Goal: Information Seeking & Learning: Learn about a topic

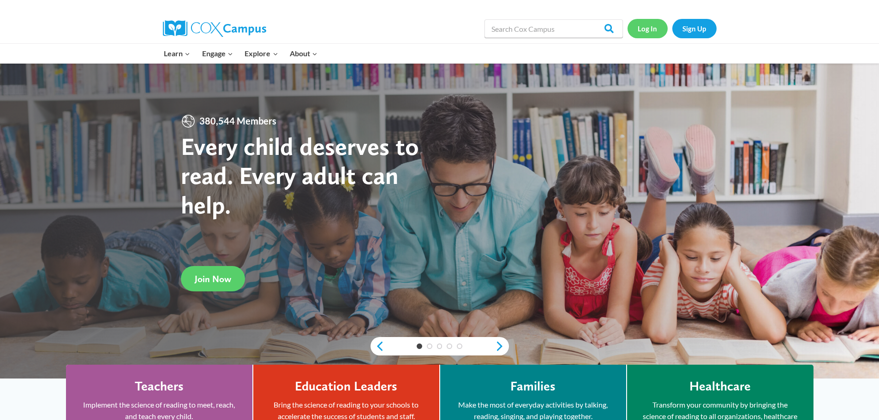
click at [653, 30] on link "Log In" at bounding box center [647, 28] width 40 height 19
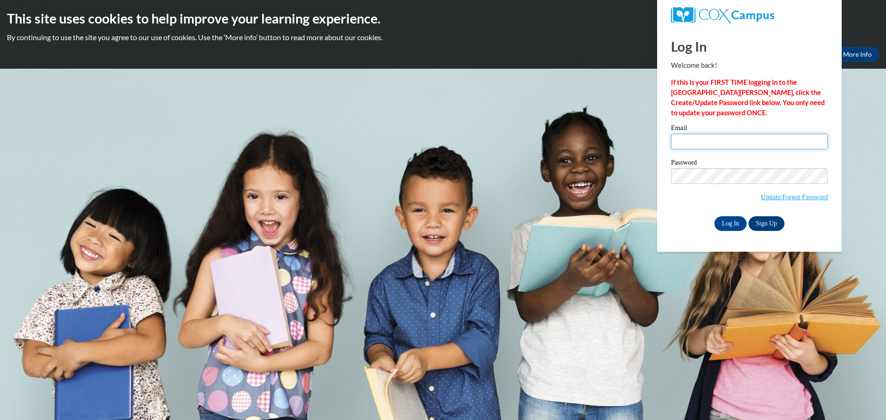
click at [705, 138] on input "Email" at bounding box center [749, 142] width 157 height 16
type input "replogle.kennedy@yahoo.com"
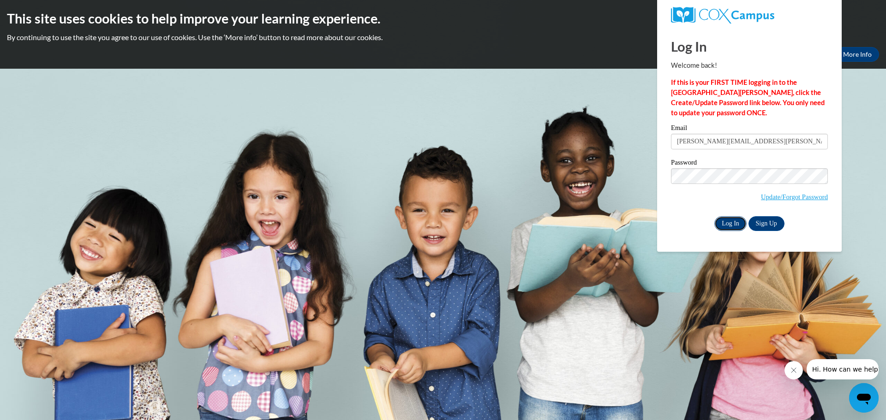
click at [723, 224] on input "Log In" at bounding box center [730, 223] width 32 height 15
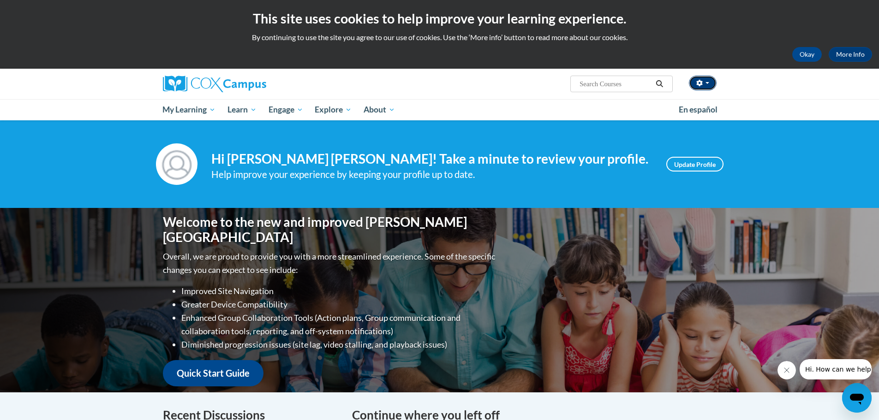
click at [715, 81] on button "button" at bounding box center [703, 83] width 28 height 15
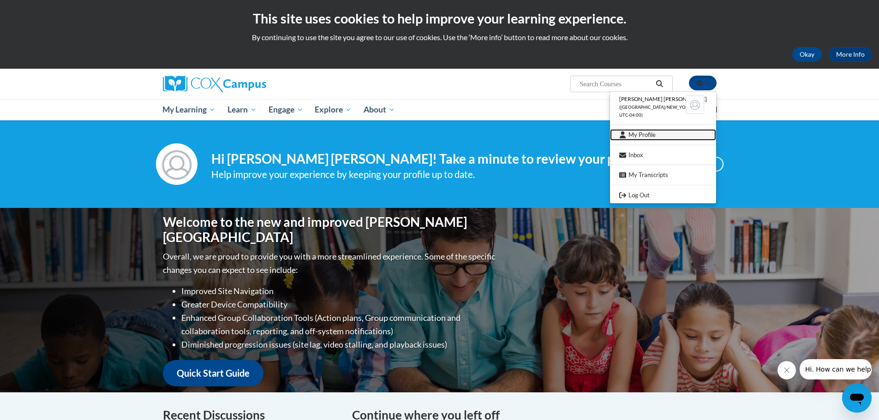
click at [667, 137] on link "My Profile" at bounding box center [663, 135] width 106 height 12
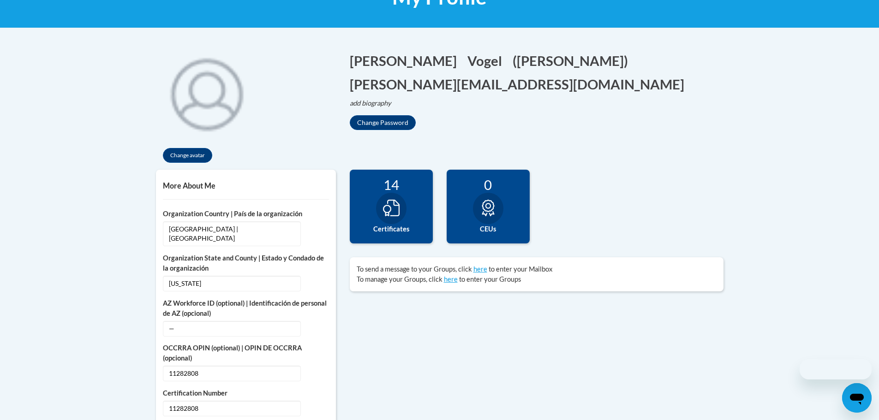
scroll to position [277, 0]
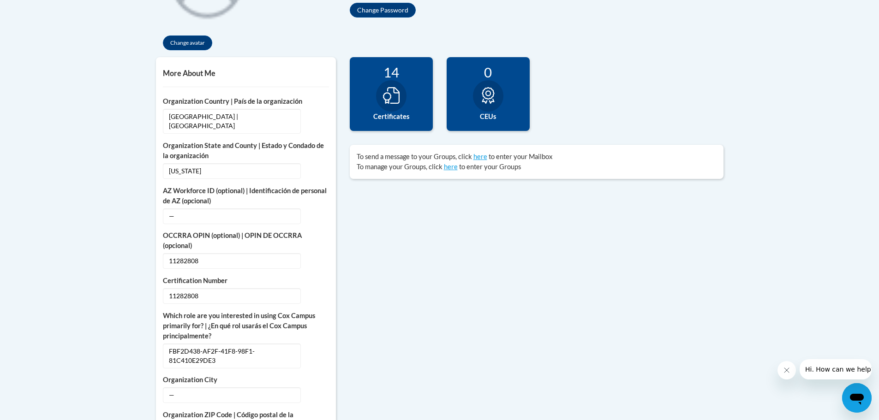
click at [387, 108] on div at bounding box center [391, 95] width 30 height 31
click at [393, 93] on icon at bounding box center [391, 95] width 17 height 17
drag, startPoint x: 393, startPoint y: 93, endPoint x: 400, endPoint y: 102, distance: 11.5
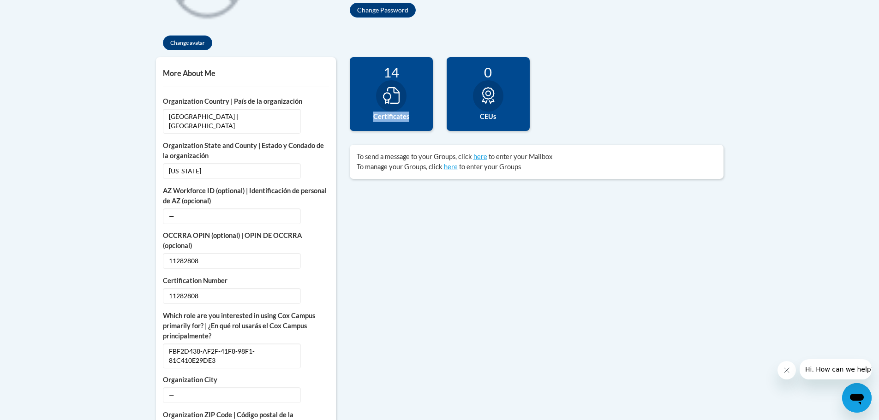
click at [395, 95] on icon at bounding box center [391, 95] width 17 height 17
click at [388, 115] on label "Certificates" at bounding box center [391, 117] width 69 height 10
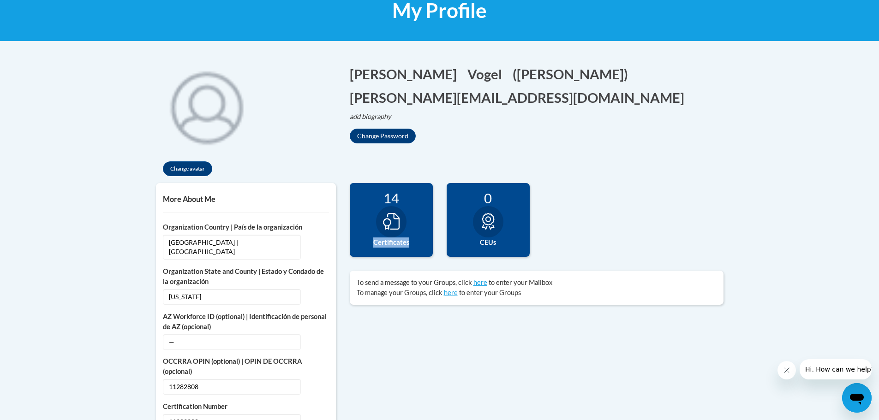
scroll to position [138, 0]
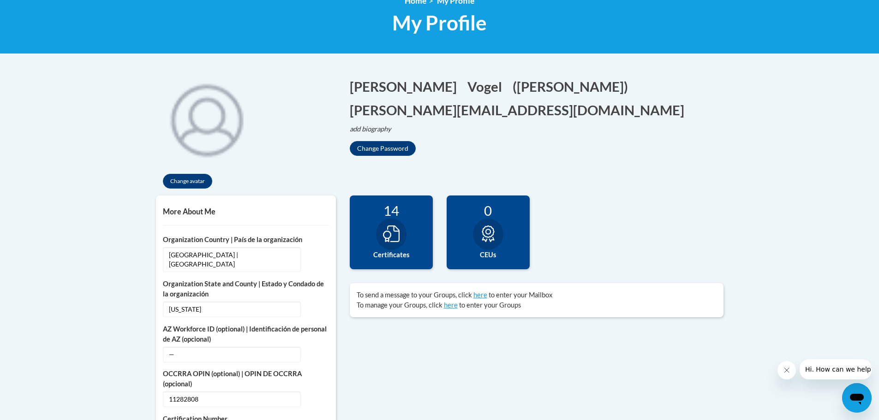
click at [378, 231] on div at bounding box center [391, 234] width 30 height 31
click at [381, 229] on div at bounding box center [391, 234] width 30 height 31
click at [383, 229] on icon at bounding box center [391, 234] width 17 height 17
drag, startPoint x: 469, startPoint y: 242, endPoint x: 380, endPoint y: 241, distance: 89.0
click at [459, 241] on div "0 CEUs" at bounding box center [488, 233] width 83 height 74
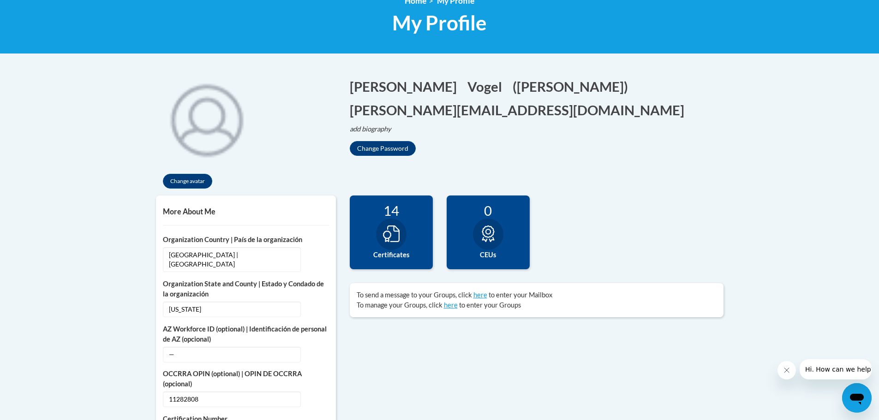
click at [379, 241] on div at bounding box center [391, 234] width 30 height 31
click at [380, 241] on div at bounding box center [391, 234] width 30 height 31
click at [380, 240] on div at bounding box center [391, 234] width 30 height 31
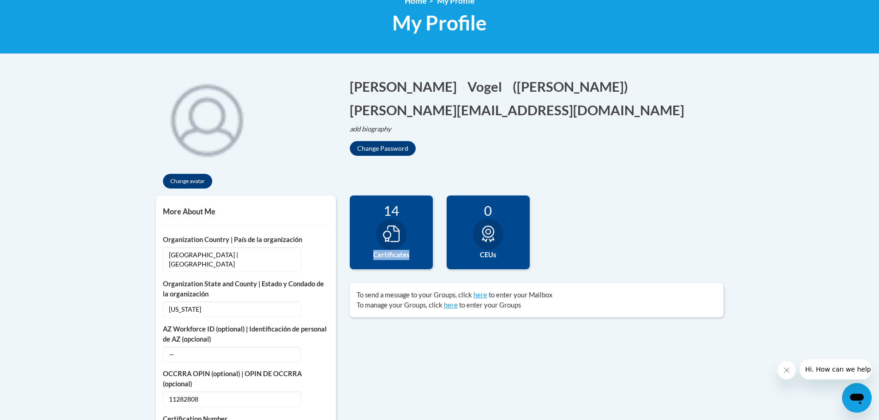
drag, startPoint x: 380, startPoint y: 240, endPoint x: 358, endPoint y: 233, distance: 23.3
click at [373, 237] on div "14 Certificates" at bounding box center [391, 233] width 83 height 74
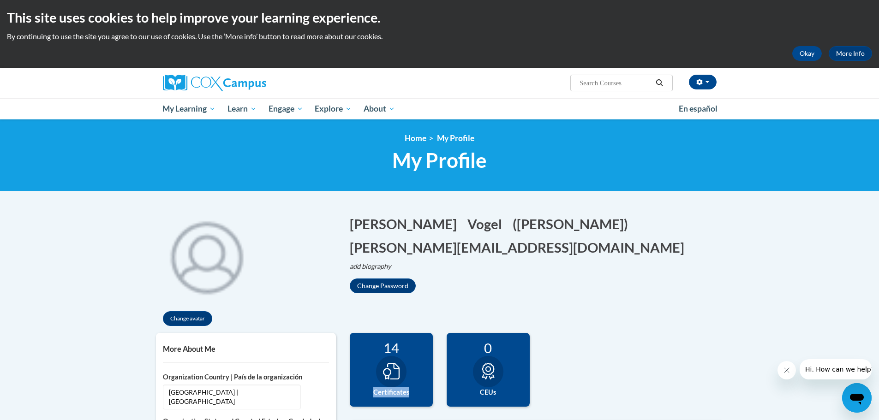
scroll to position [0, 0]
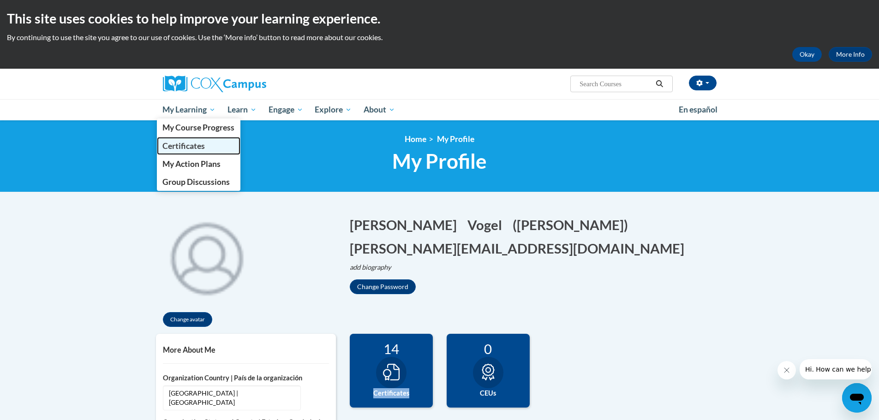
click at [193, 143] on span "Certificates" at bounding box center [183, 146] width 42 height 10
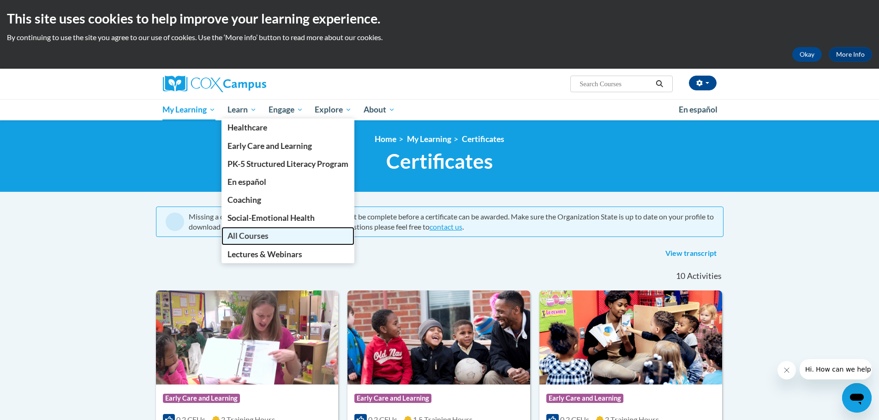
click at [281, 237] on link "All Courses" at bounding box center [287, 236] width 133 height 18
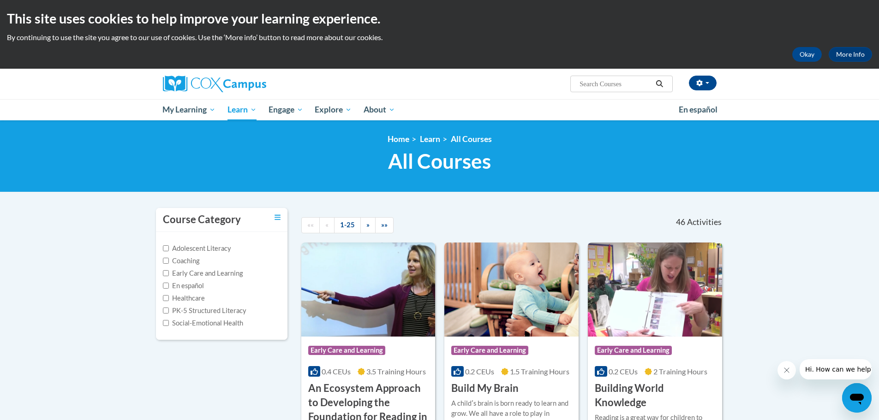
click at [608, 88] on input "Search..." at bounding box center [616, 83] width 74 height 11
paste input "Observing and recording children’s behavior"
type input "Observing and recording children’s behavior"
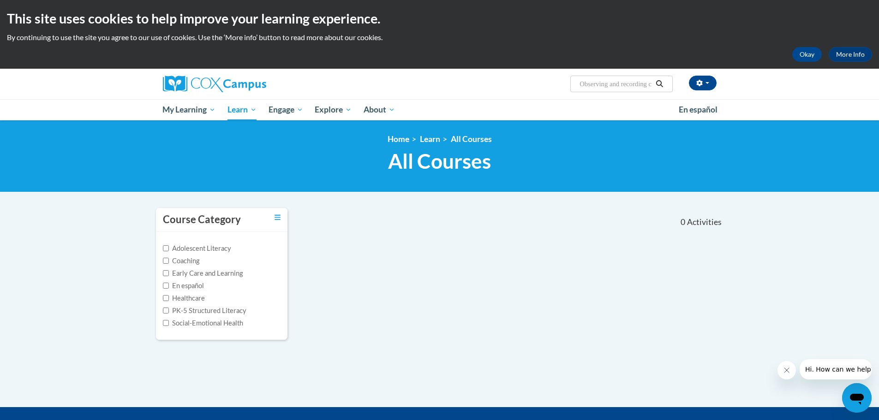
click at [583, 84] on input "Observing and recording children’s behavior" at bounding box center [616, 83] width 74 height 11
click at [629, 86] on input "Observing and recording children’s behavior" at bounding box center [616, 83] width 74 height 11
drag, startPoint x: 651, startPoint y: 84, endPoint x: 690, endPoint y: 108, distance: 45.8
click at [690, 108] on div "Kennedy Vogel (America/New_York UTC-04:00) My Profile Inbox My Transcripts Log …" at bounding box center [439, 95] width 879 height 52
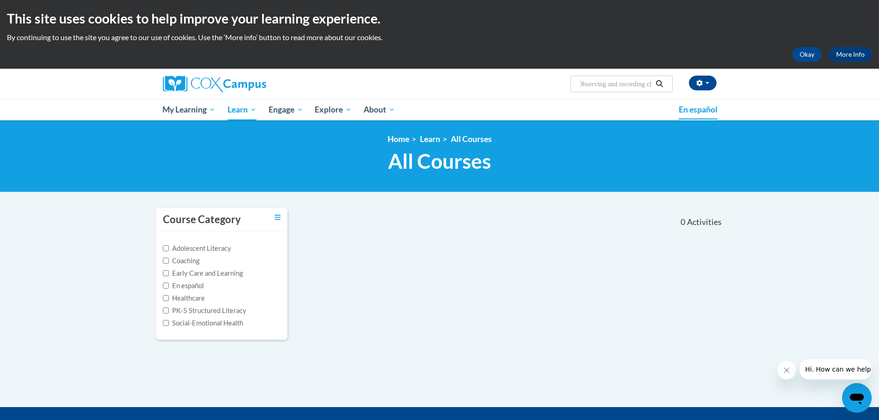
type input "Observing and recordinghavior"
click at [646, 85] on input "Observing and recordinghavior" at bounding box center [616, 83] width 74 height 11
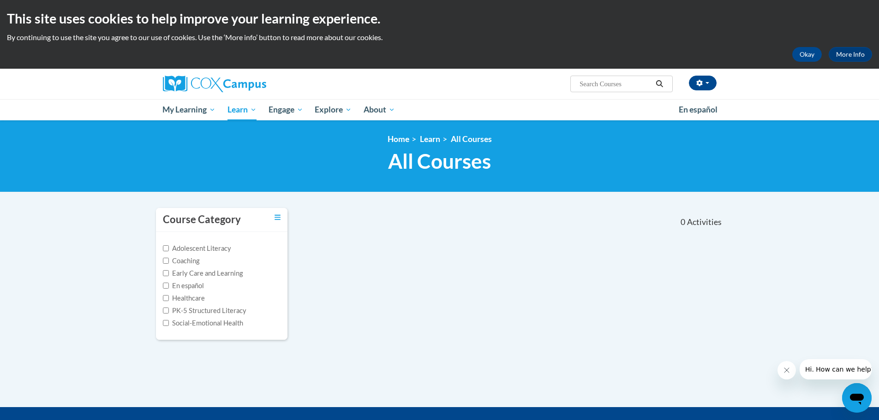
drag, startPoint x: 636, startPoint y: 84, endPoint x: 573, endPoint y: 84, distance: 63.2
click at [573, 84] on span "Search Search..." at bounding box center [621, 84] width 102 height 17
click at [585, 84] on input "Search..." at bounding box center [616, 83] width 74 height 11
type input "observing"
click at [599, 79] on input "observing" at bounding box center [616, 83] width 74 height 11
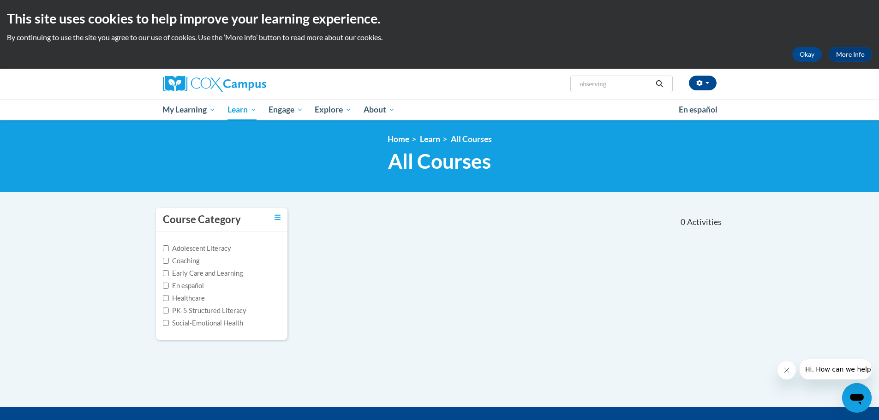
click at [599, 79] on input "observing" at bounding box center [616, 83] width 74 height 11
type input "ASQ"
